Goal: Task Accomplishment & Management: Use online tool/utility

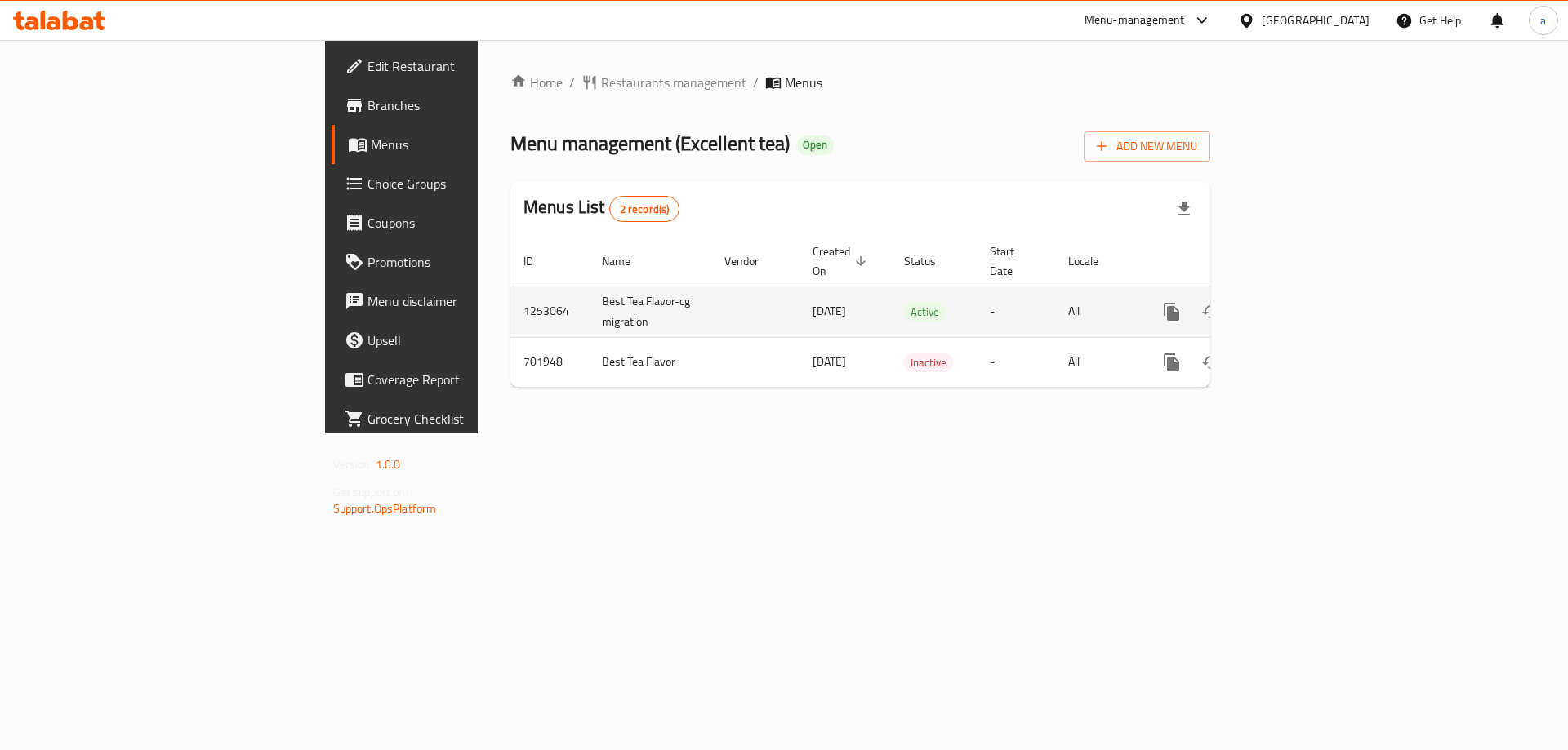
click at [1309, 293] on link "enhanced table" at bounding box center [1289, 312] width 39 height 39
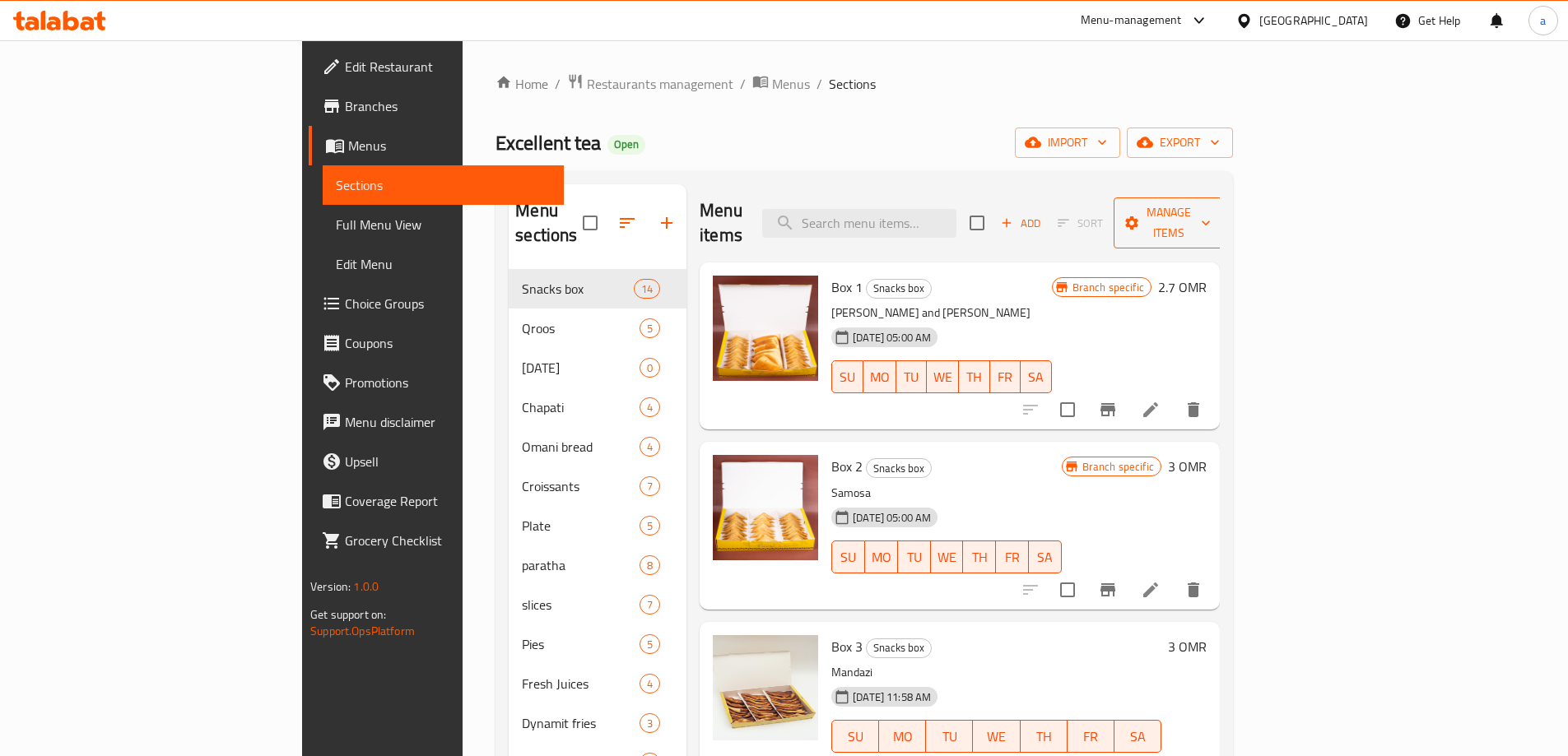
click at [1211, 219] on span "Manage items" at bounding box center [1168, 223] width 84 height 42
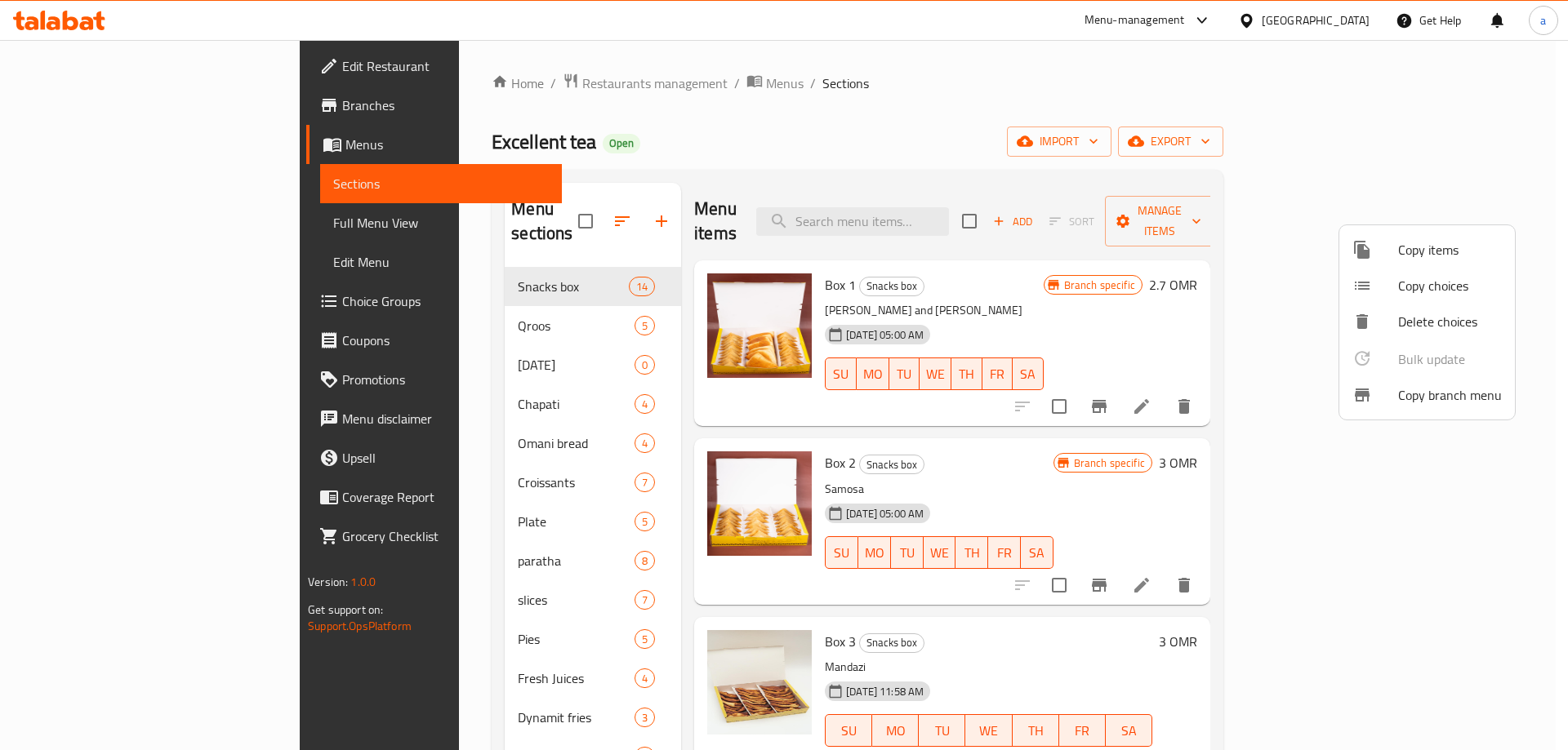
click at [1398, 400] on span "Copy branch menu" at bounding box center [1450, 395] width 103 height 19
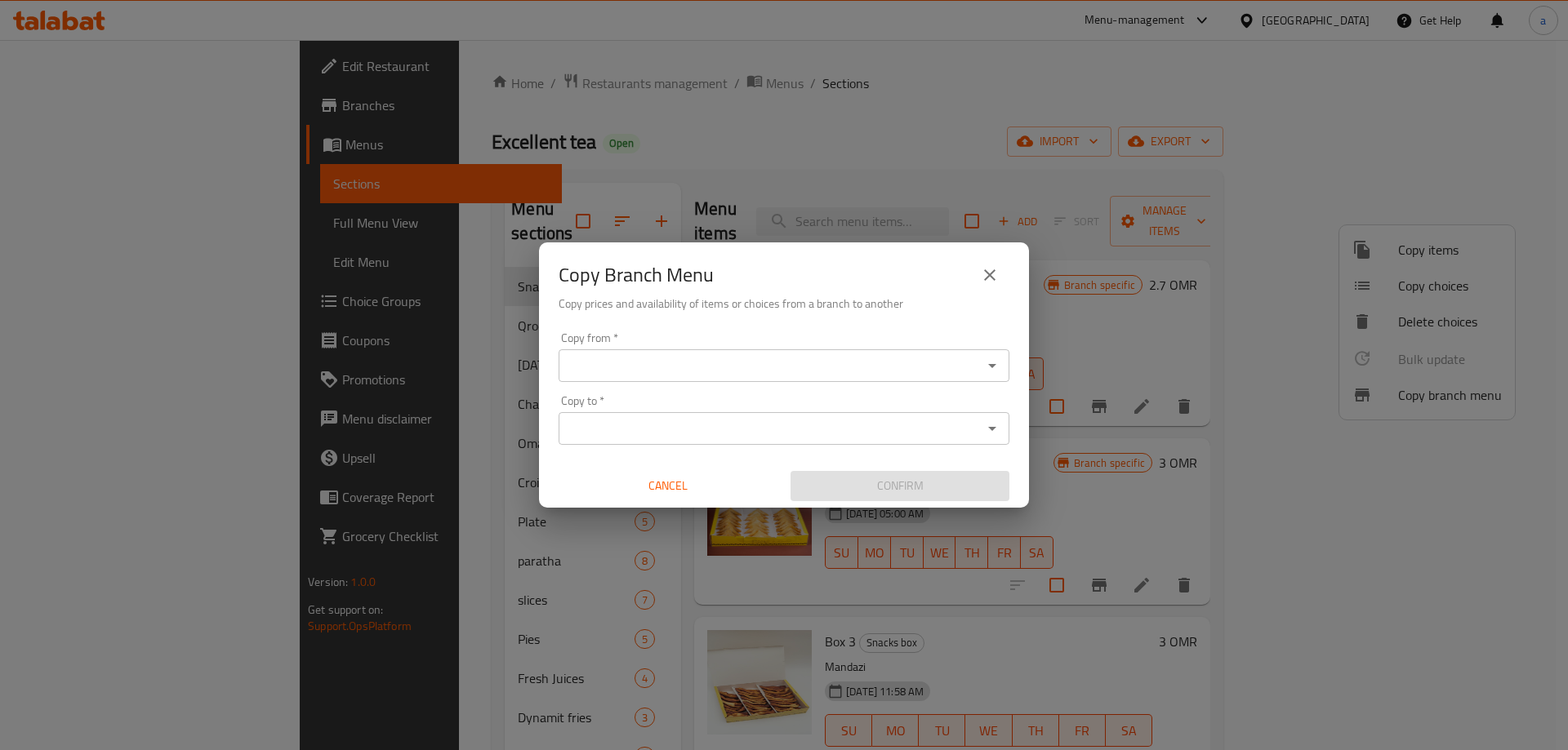
click at [815, 362] on input "Copy from   *" at bounding box center [770, 365] width 414 height 23
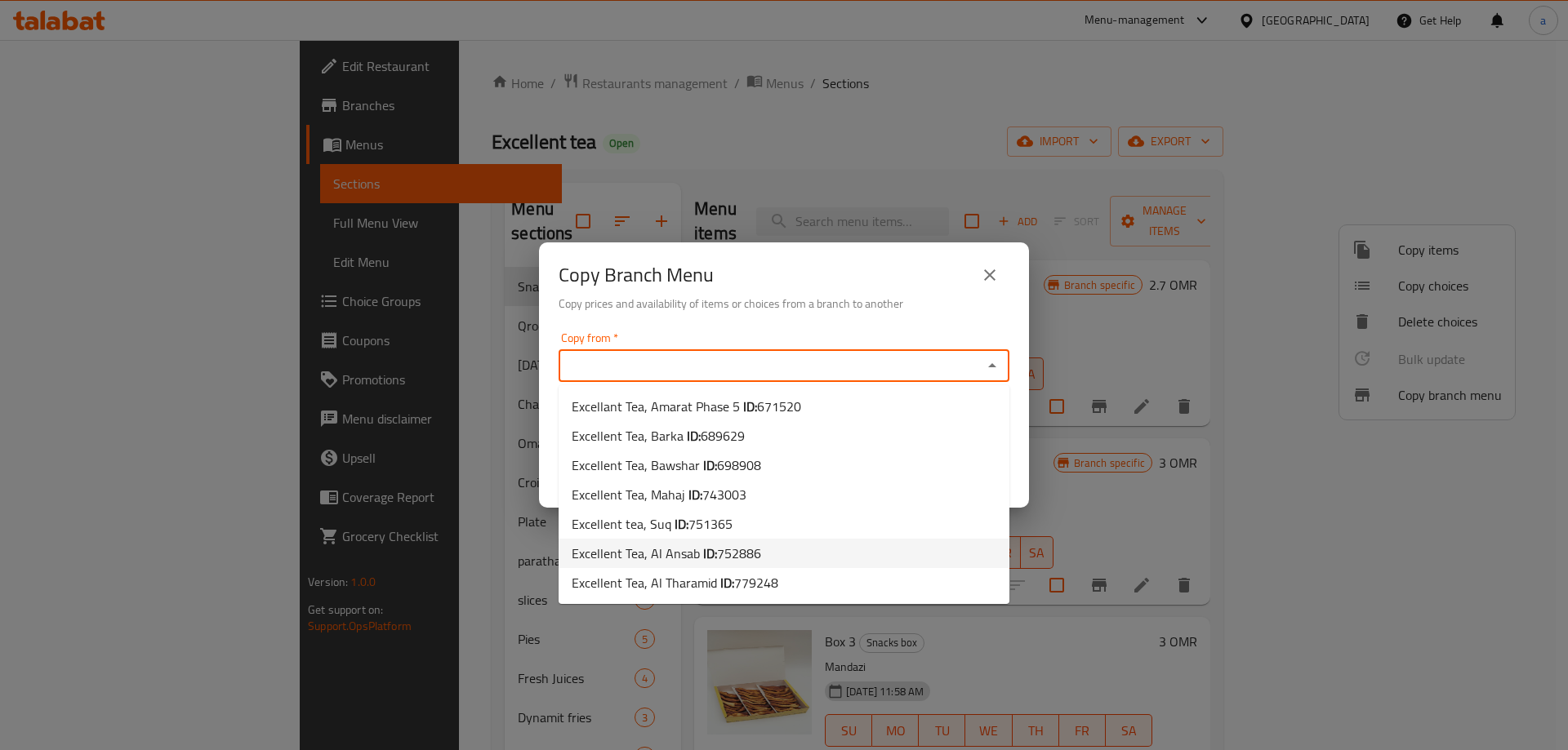
click at [784, 550] on li "Excellent Tea, Al Ansab ID: 752886" at bounding box center [784, 554] width 451 height 30
type input "Excellent Tea, Al Ansab"
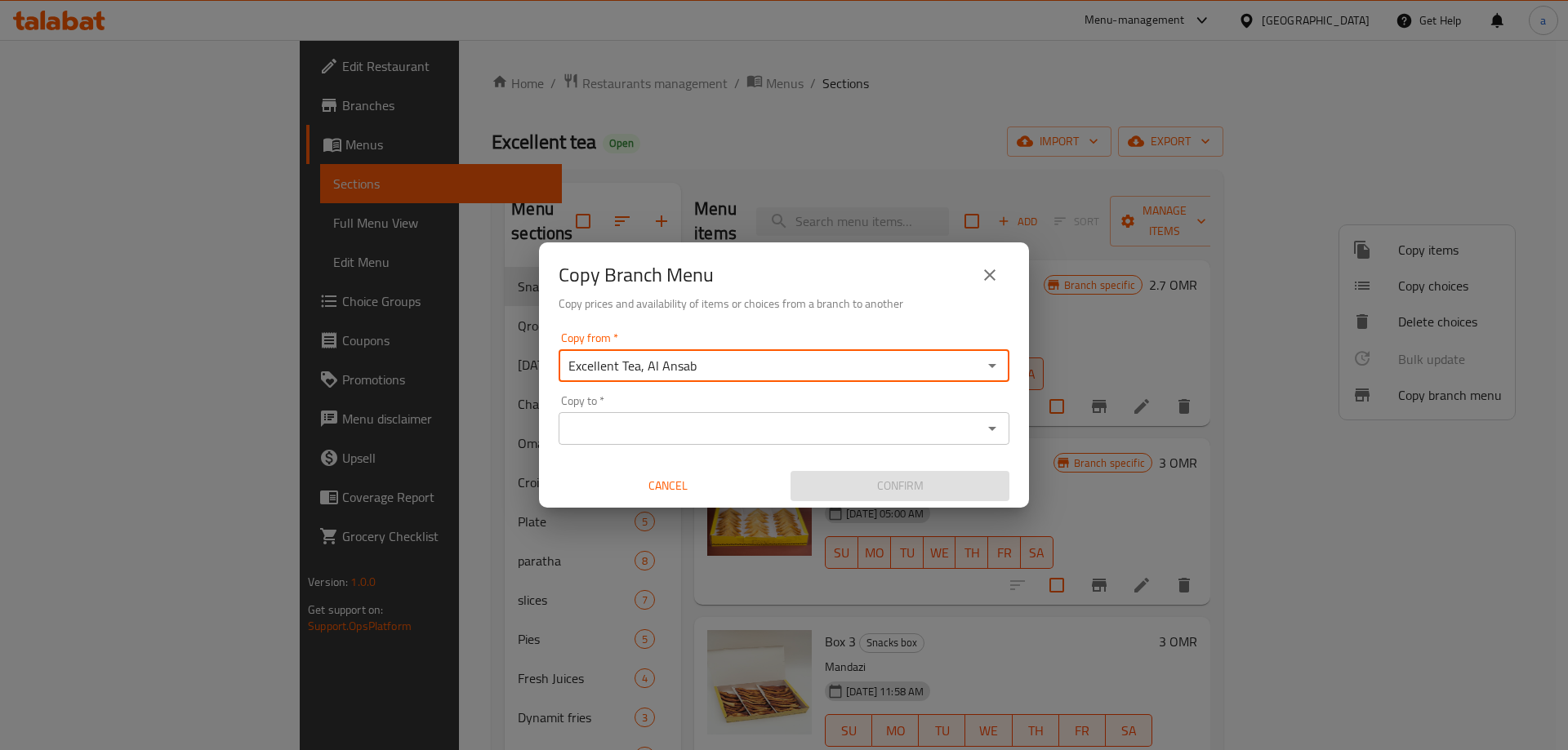
click at [843, 433] on input "Copy to   *" at bounding box center [770, 428] width 414 height 23
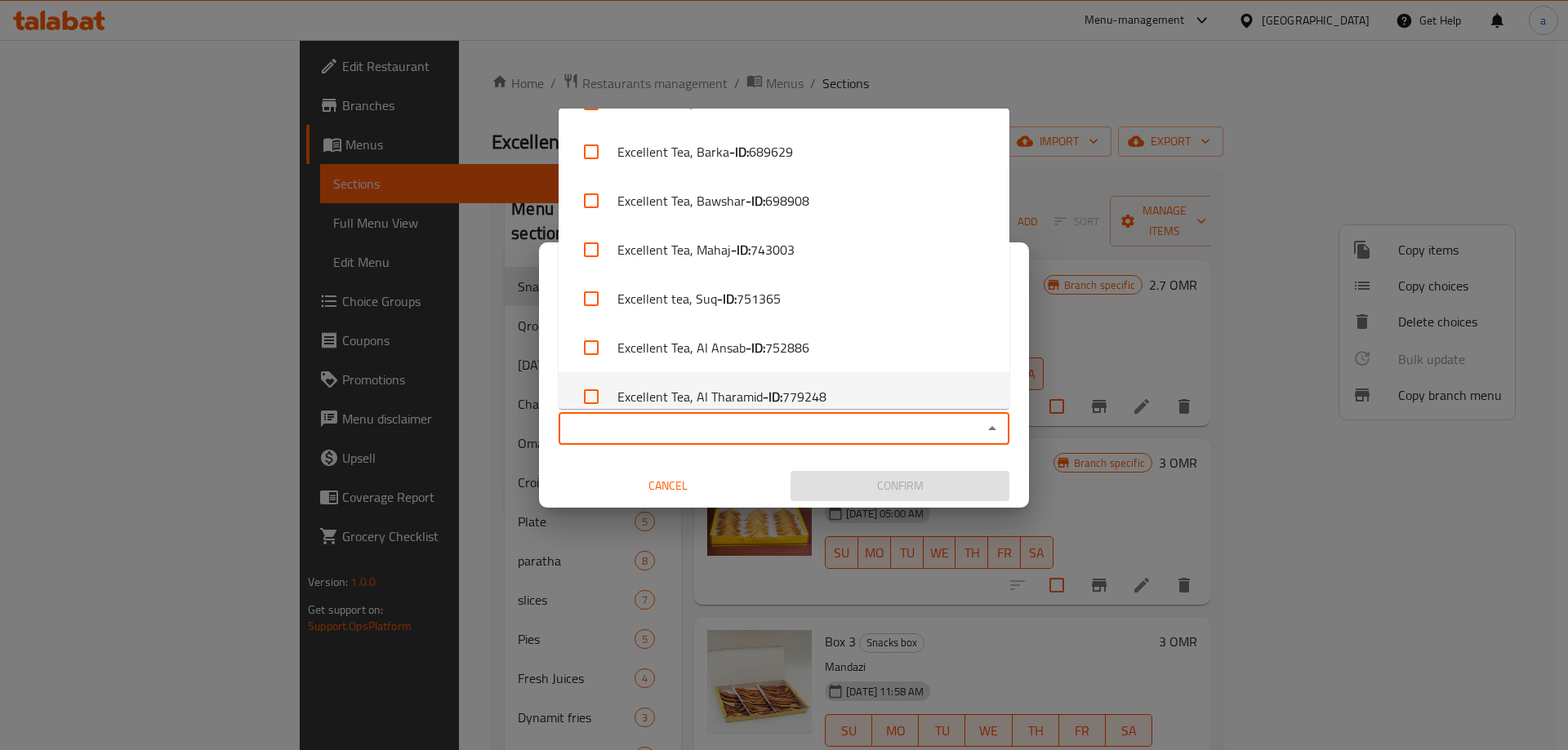
scroll to position [55, 0]
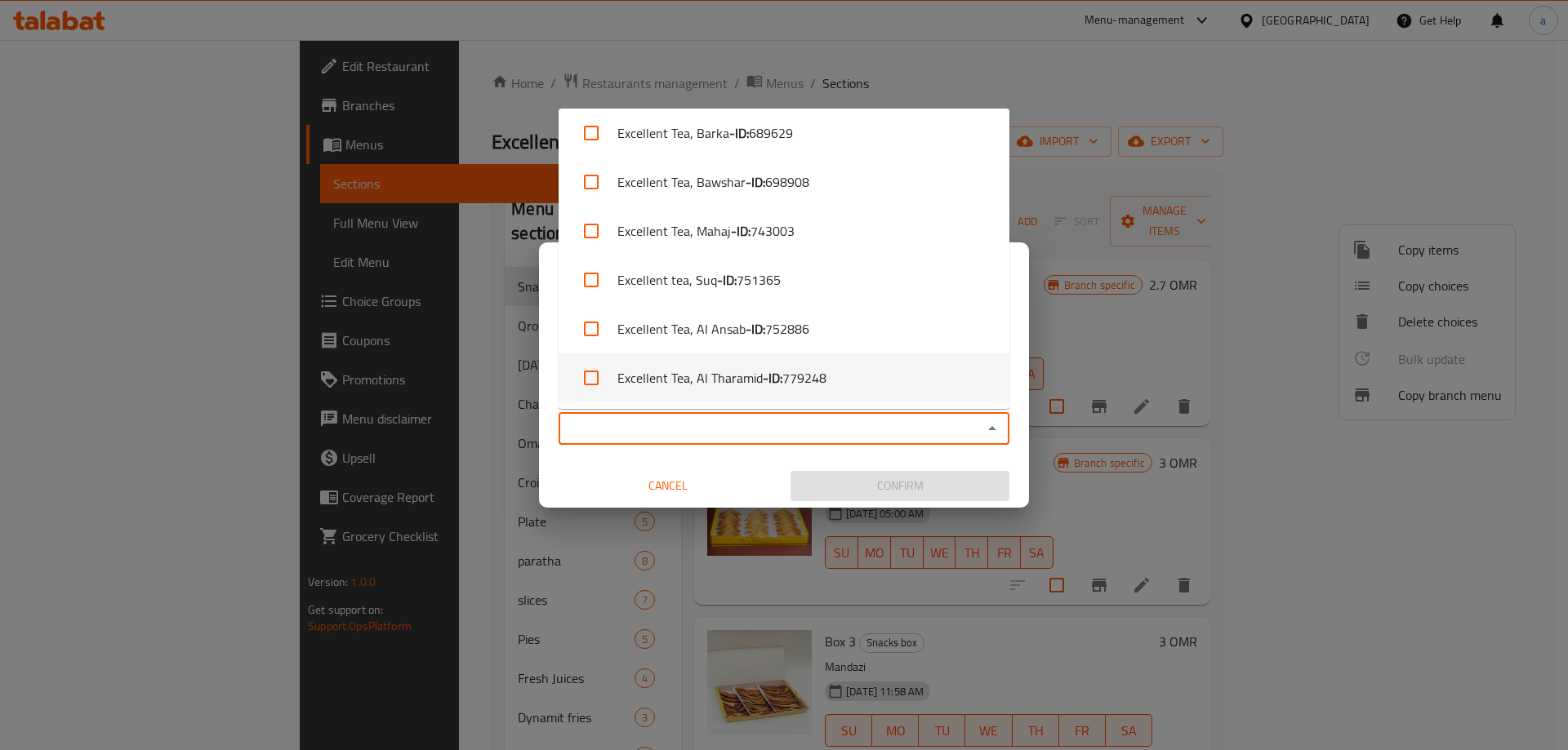
click at [857, 383] on li "Excellent Tea, Al Tharamid - ID: 779248" at bounding box center [784, 378] width 451 height 49
checkbox input "true"
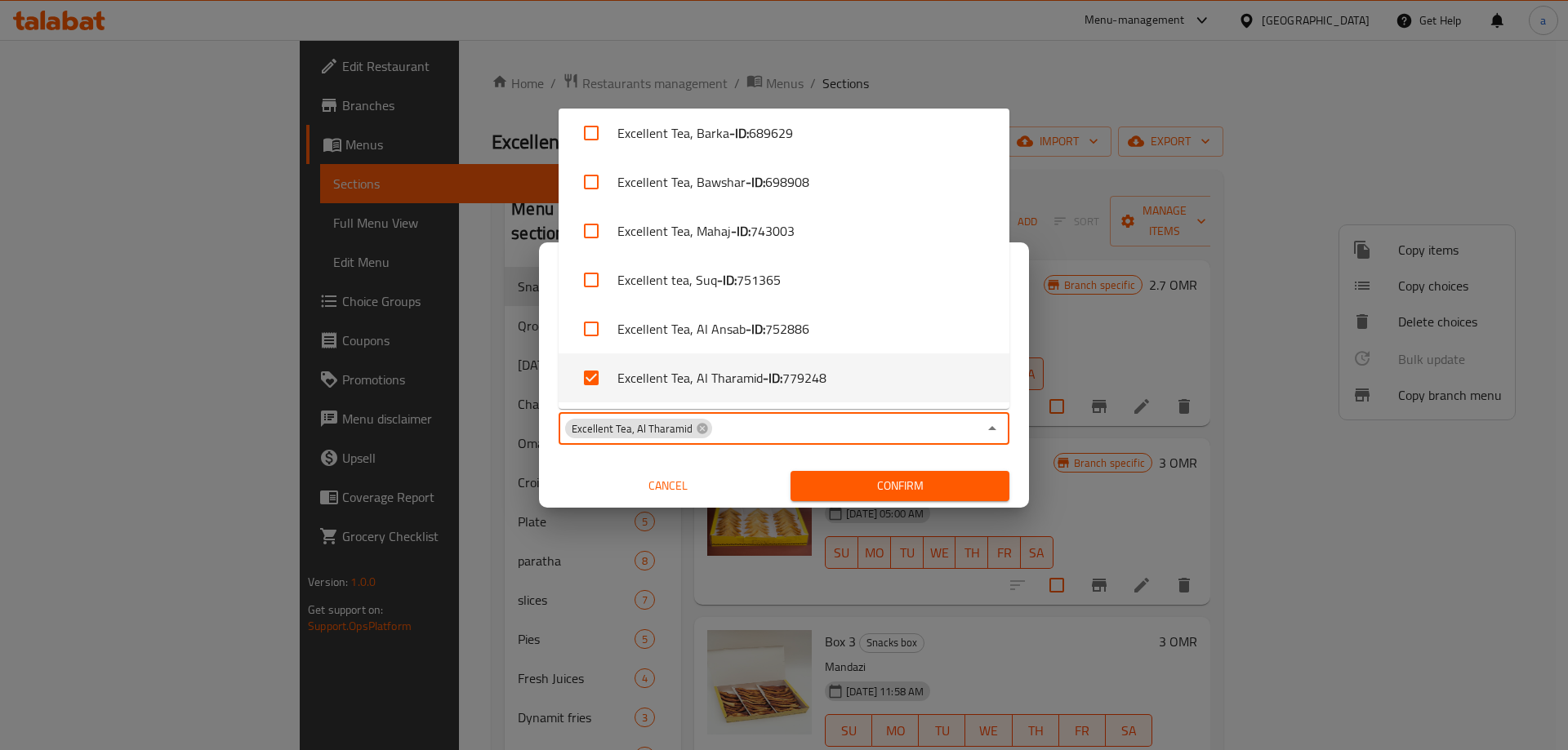
click at [857, 491] on span "Confirm" at bounding box center [900, 485] width 193 height 20
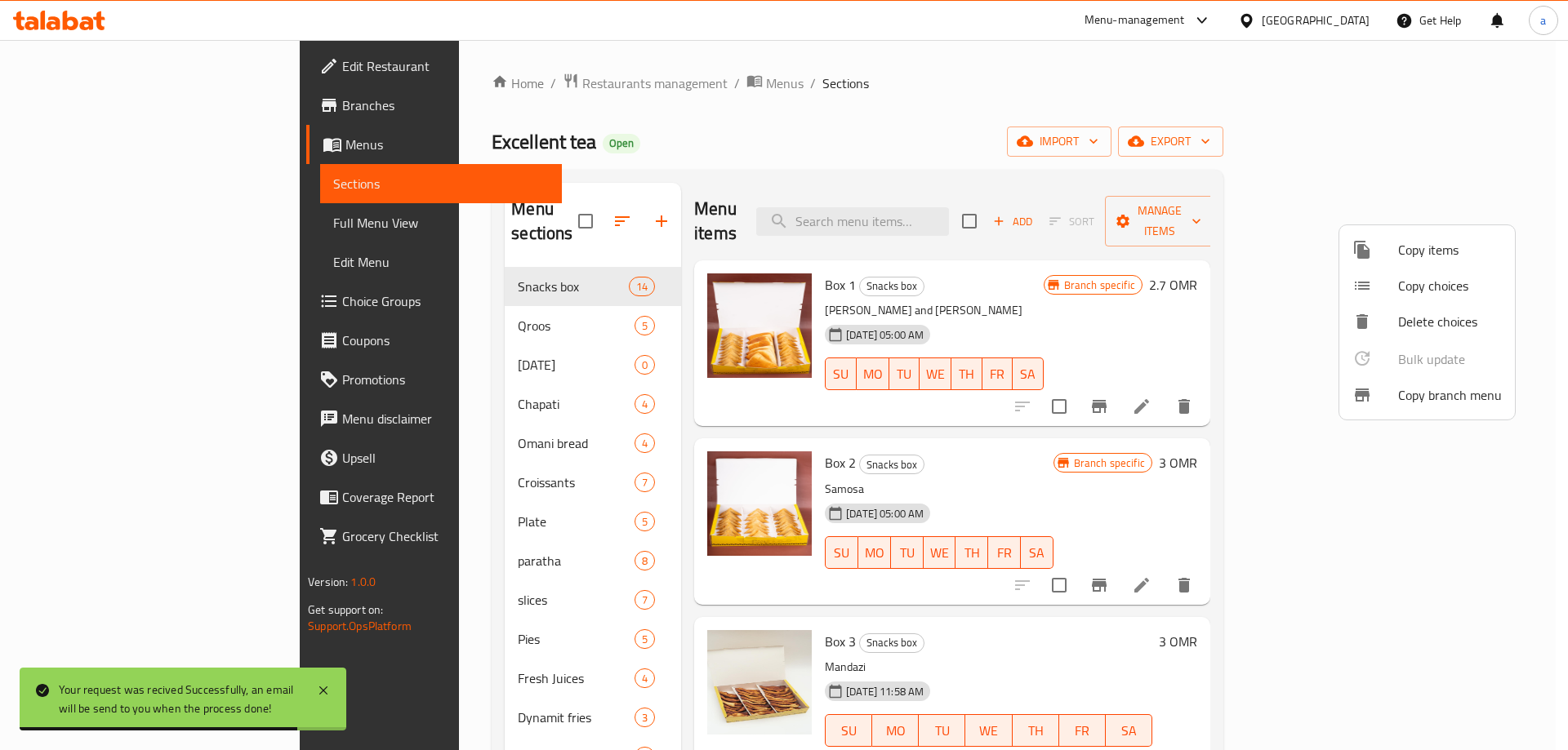
click at [92, 158] on div at bounding box center [784, 375] width 1568 height 750
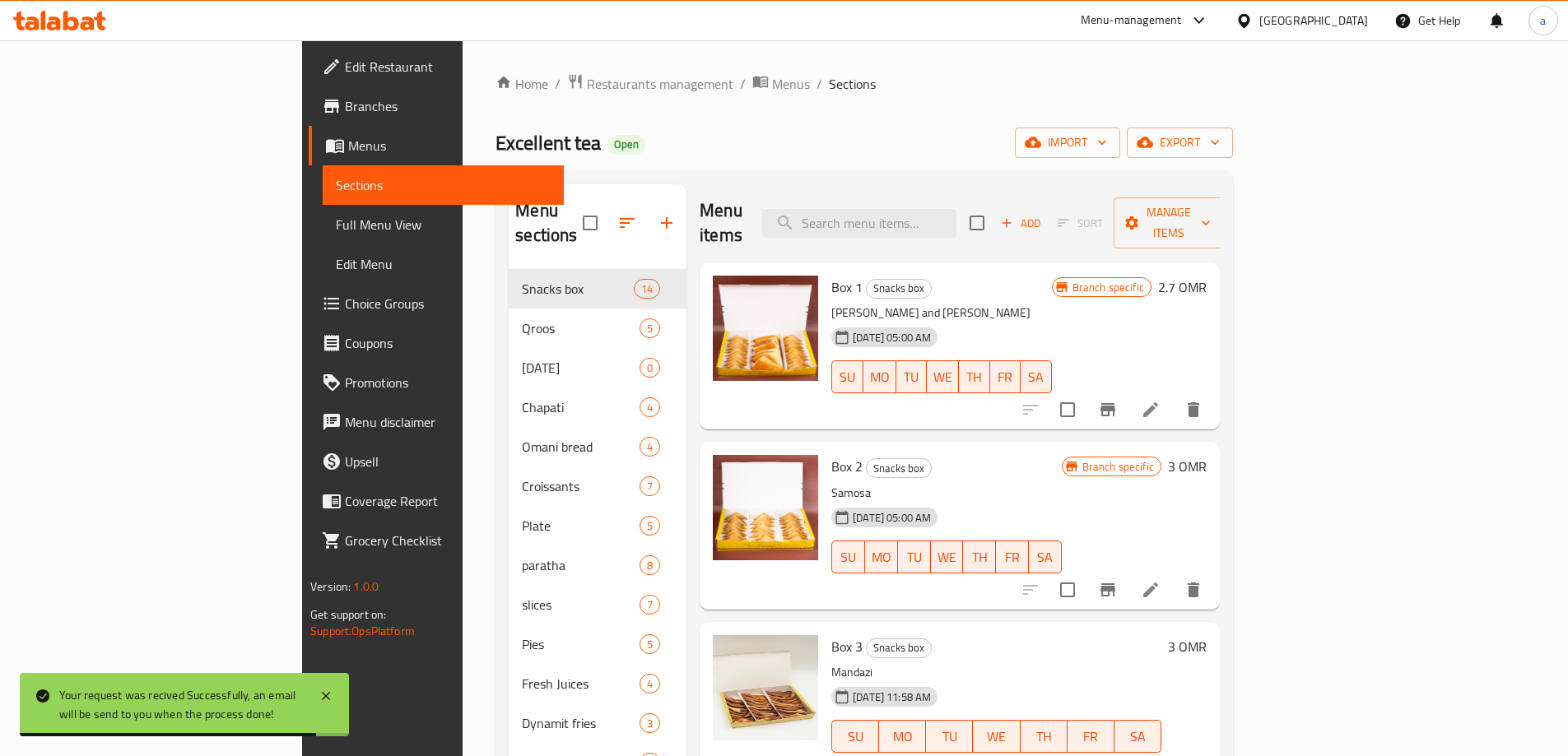
click at [308, 159] on link "Menus" at bounding box center [436, 146] width 255 height 40
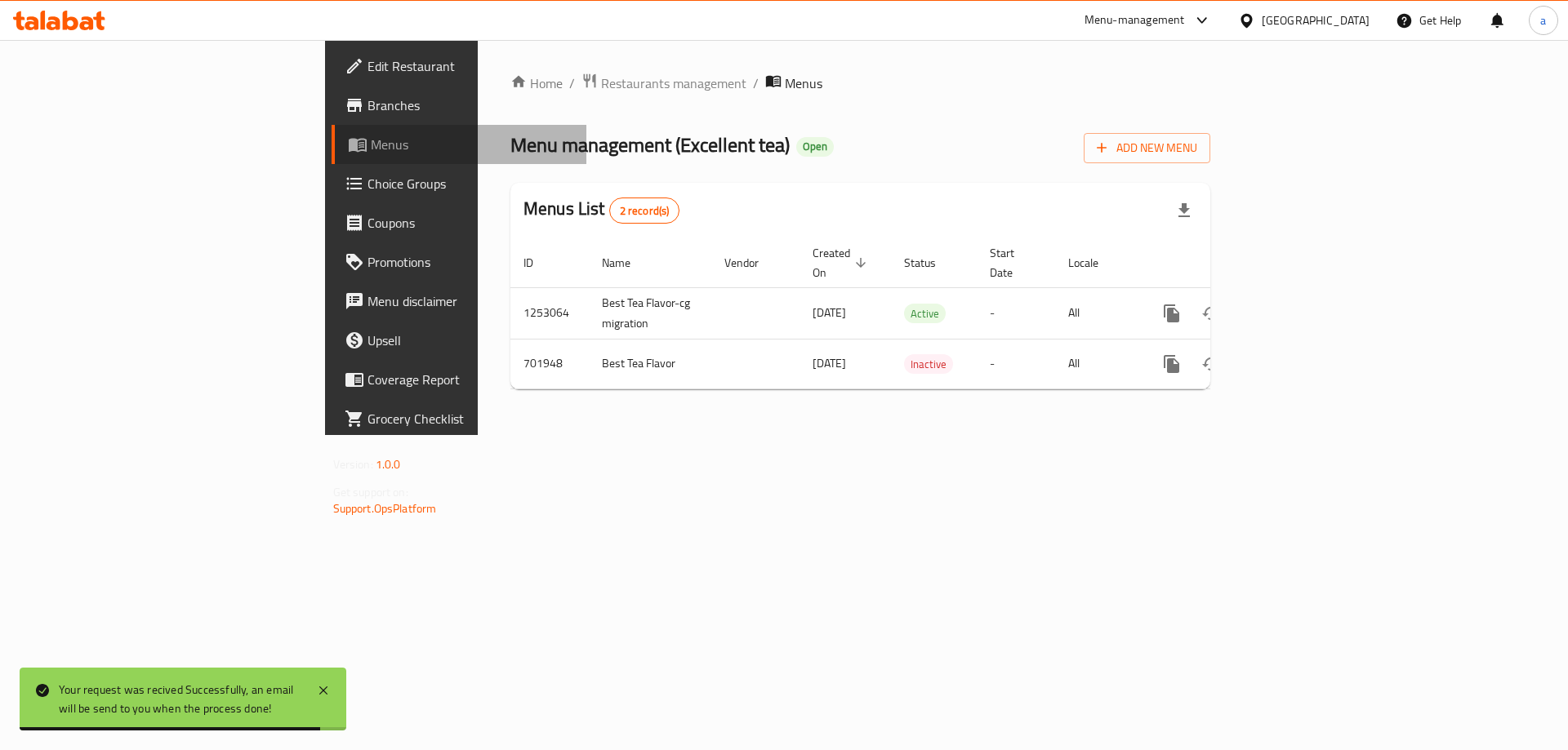
click at [331, 158] on link "Menus" at bounding box center [459, 145] width 256 height 39
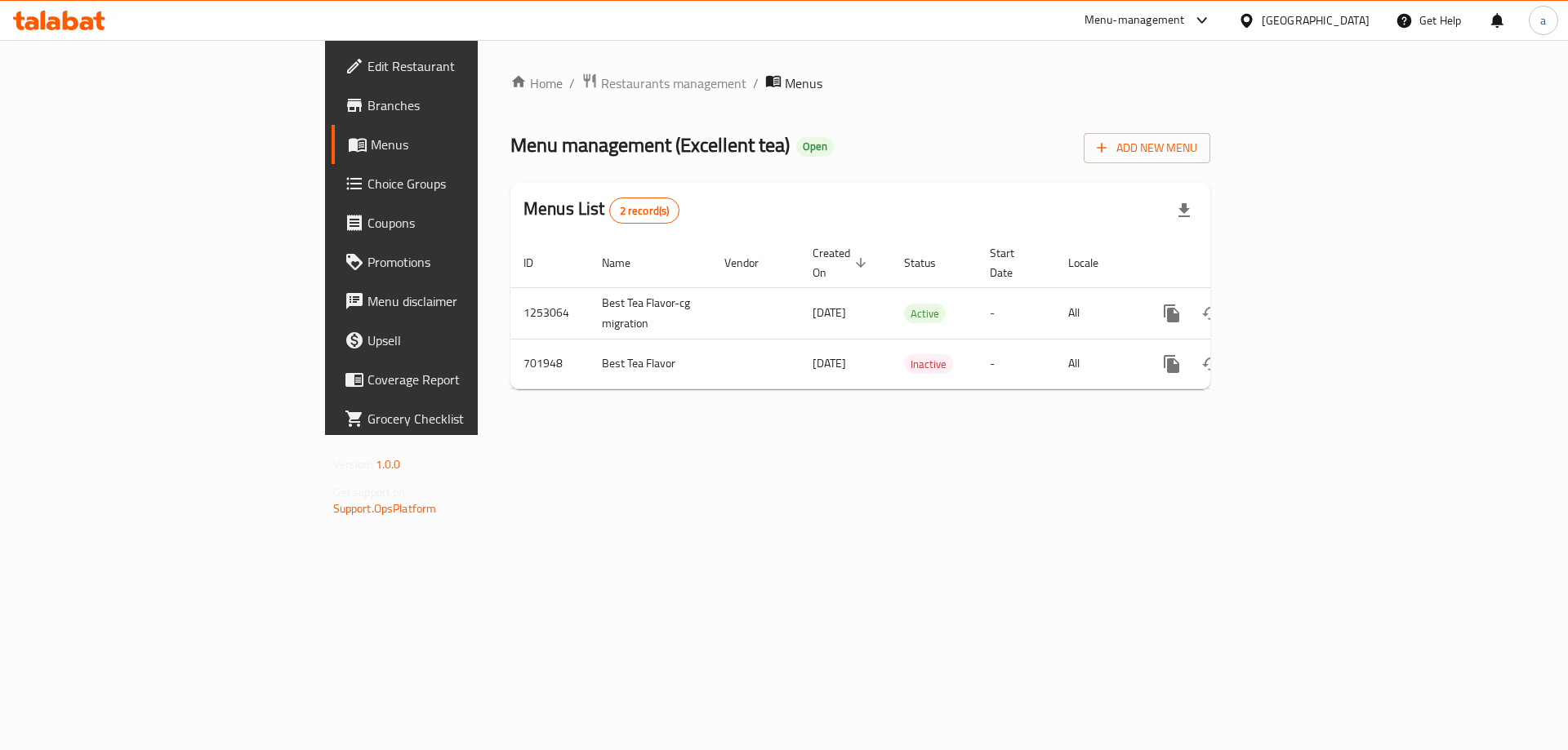
click at [367, 108] on span "Branches" at bounding box center [471, 105] width 207 height 19
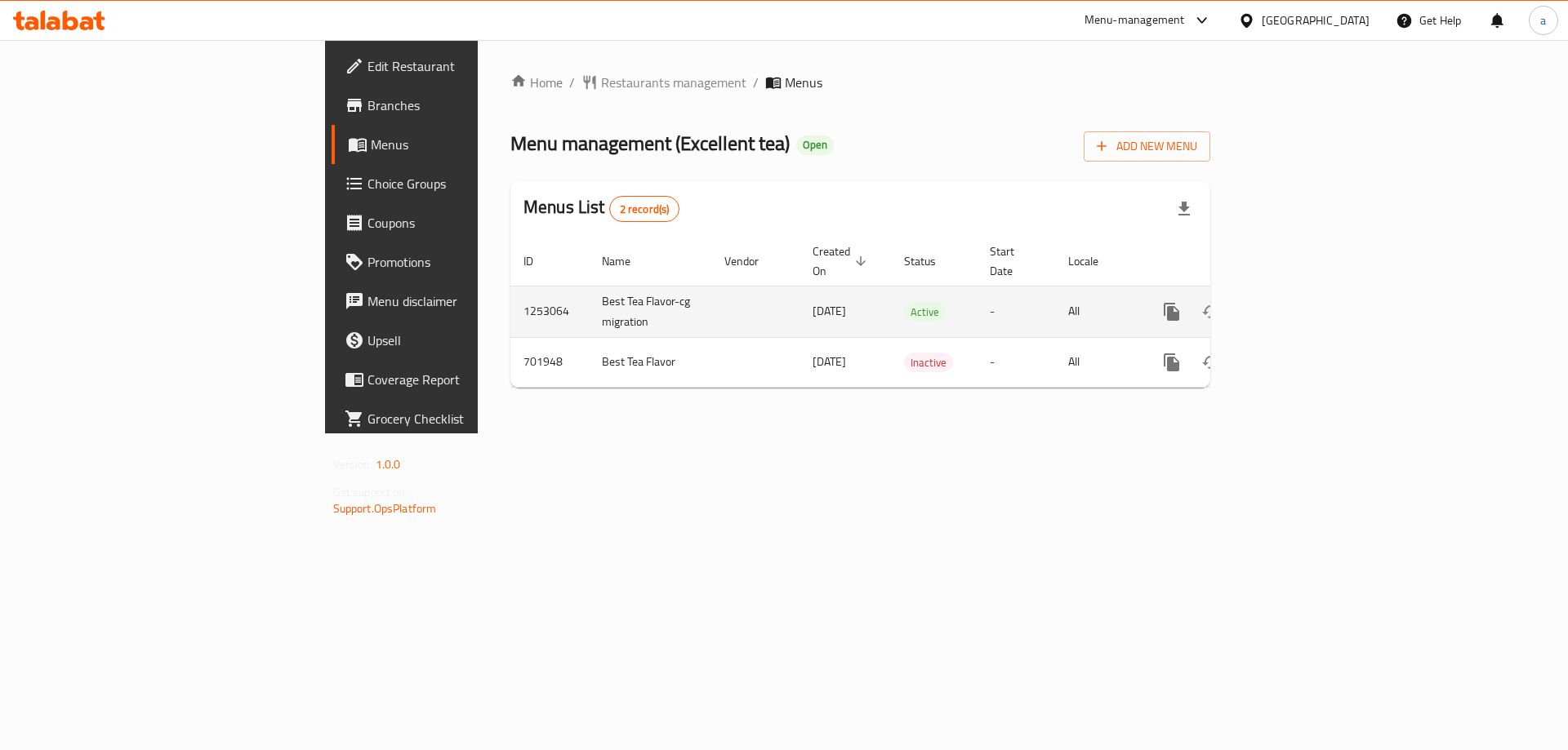
click at [1299, 302] on icon "enhanced table" at bounding box center [1289, 312] width 19 height 19
